Goal: Transaction & Acquisition: Download file/media

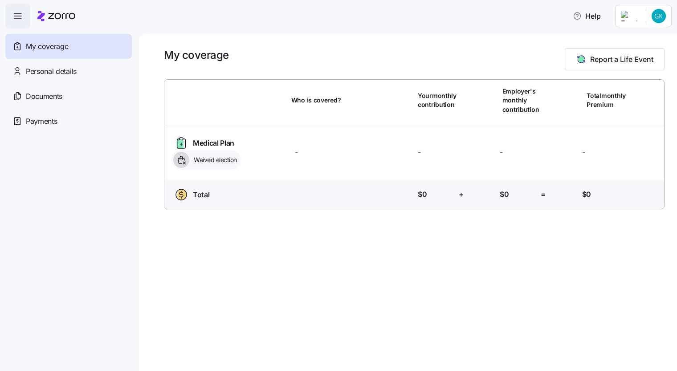
click at [180, 145] on icon at bounding box center [180, 143] width 6 height 9
click at [597, 15] on span "Help" at bounding box center [587, 16] width 28 height 11
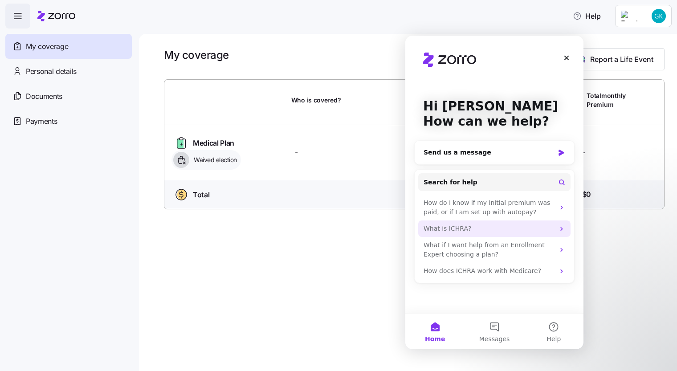
click at [546, 234] on div "What is ICHRA?" at bounding box center [494, 228] width 152 height 16
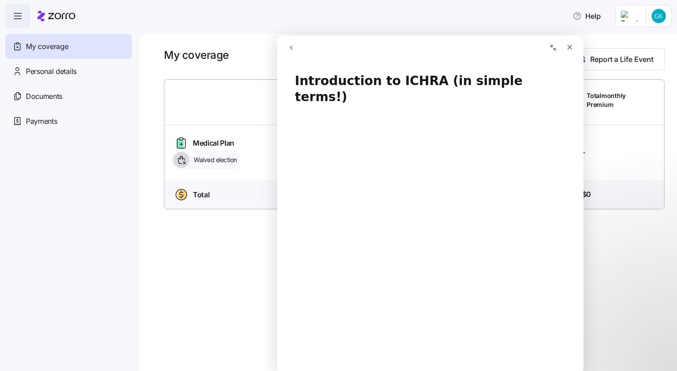
click at [295, 49] on button "go back" at bounding box center [291, 47] width 17 height 17
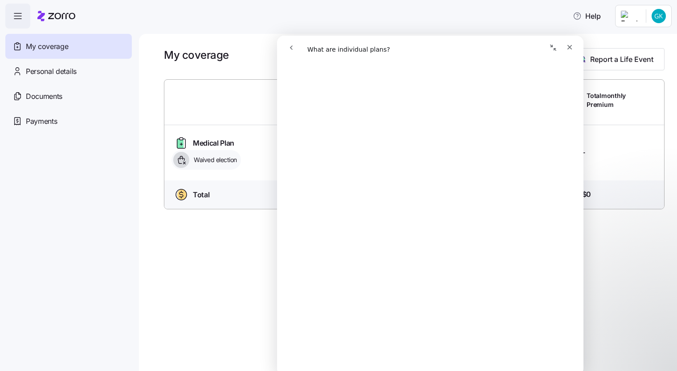
scroll to position [223, 0]
click at [53, 102] on span "Documents" at bounding box center [44, 96] width 37 height 11
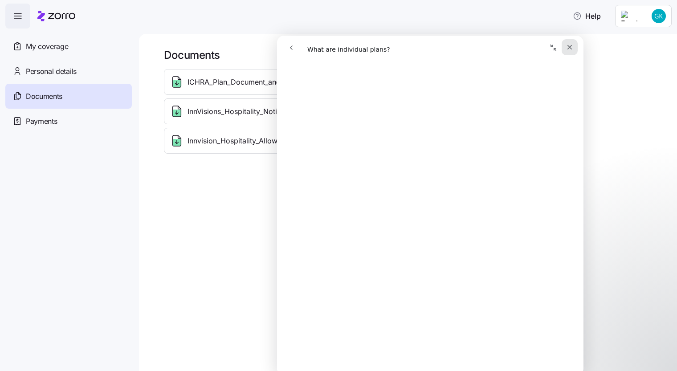
click at [569, 45] on icon "Close" at bounding box center [569, 47] width 7 height 7
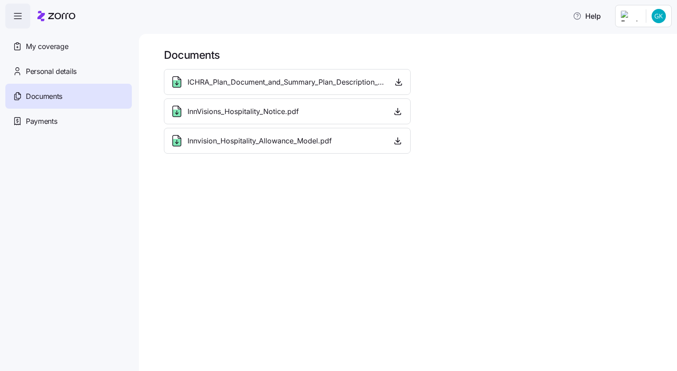
click at [306, 143] on span "Innvision_Hospitality_Allowance_Model.pdf" at bounding box center [259, 140] width 144 height 11
click at [397, 140] on icon "button" at bounding box center [397, 140] width 9 height 9
click at [401, 114] on icon "button" at bounding box center [397, 111] width 9 height 9
